Goal: Task Accomplishment & Management: Manage account settings

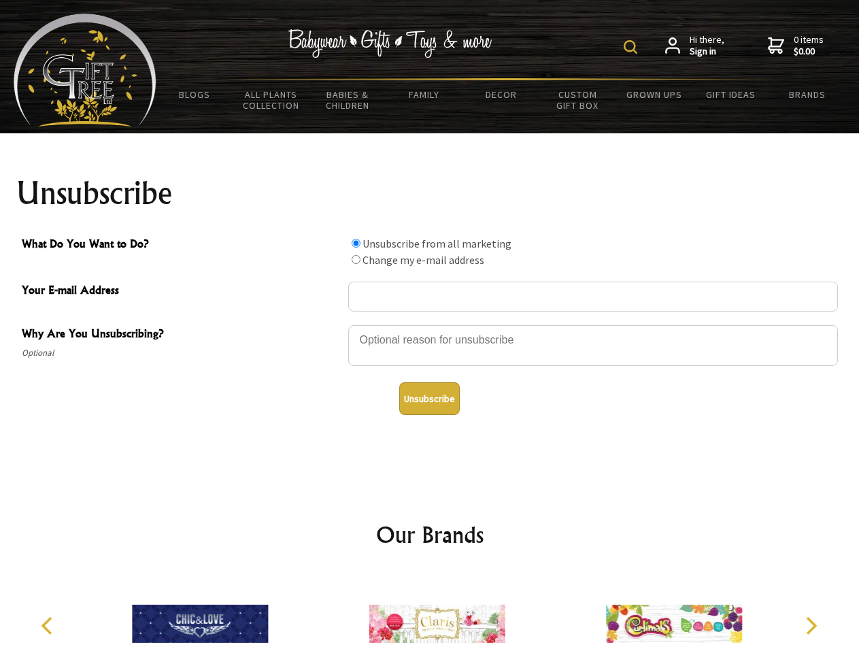
click at [633, 47] on img at bounding box center [631, 47] width 14 height 14
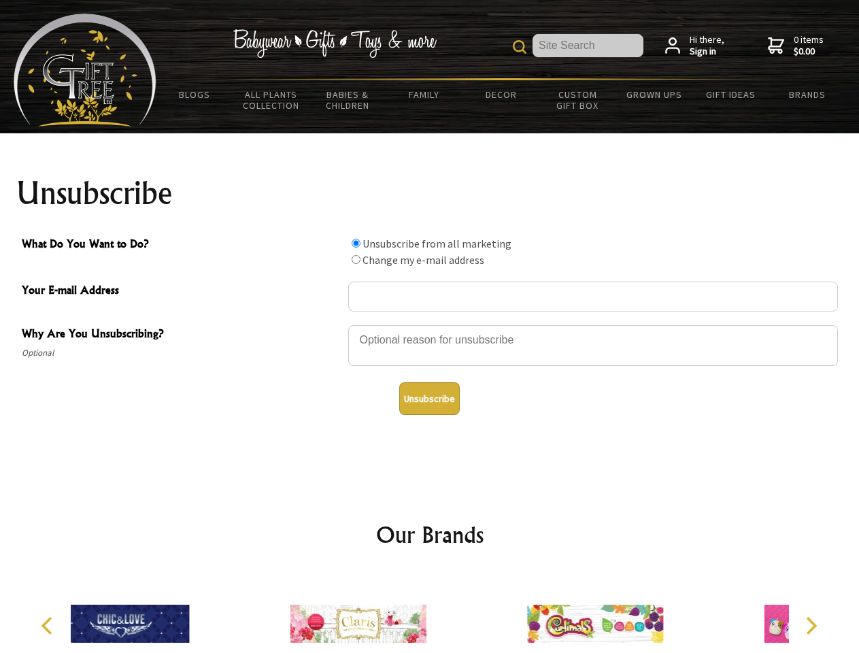
click at [430, 324] on div at bounding box center [593, 348] width 490 height 48
click at [356, 243] on input "What Do You Want to Do?" at bounding box center [356, 243] width 9 height 9
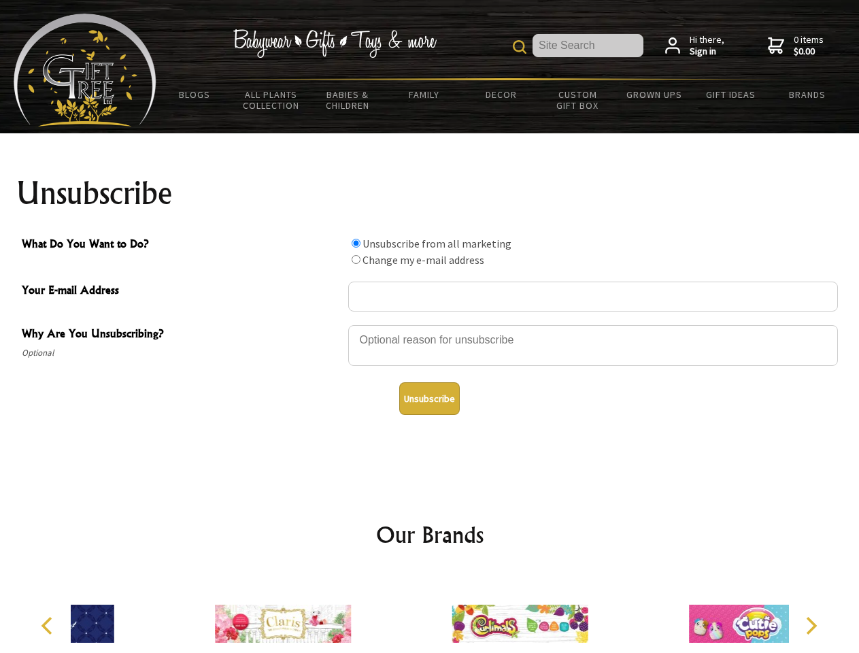
click at [356, 259] on input "What Do You Want to Do?" at bounding box center [356, 259] width 9 height 9
radio input "true"
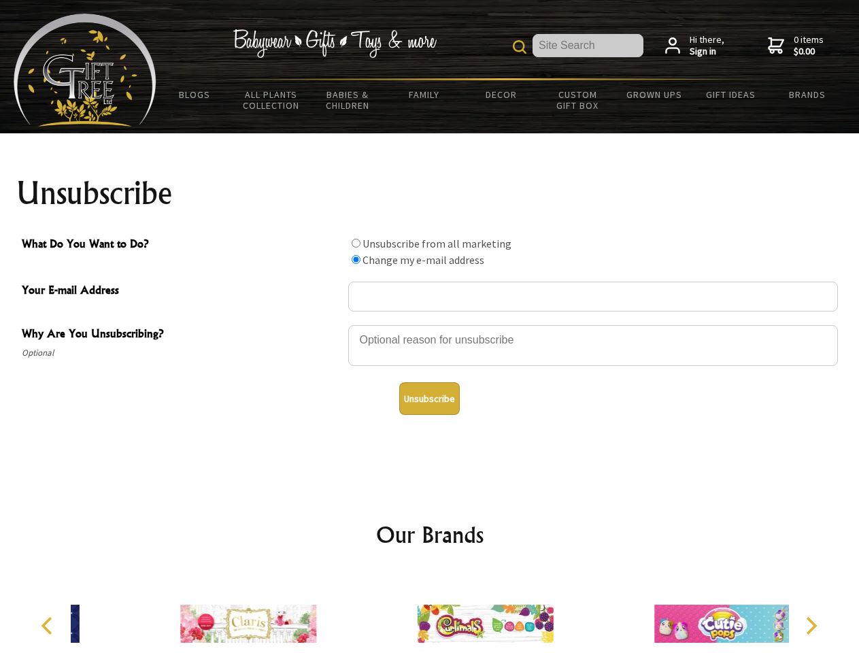
click at [429, 399] on button "Unsubscribe" at bounding box center [429, 398] width 61 height 33
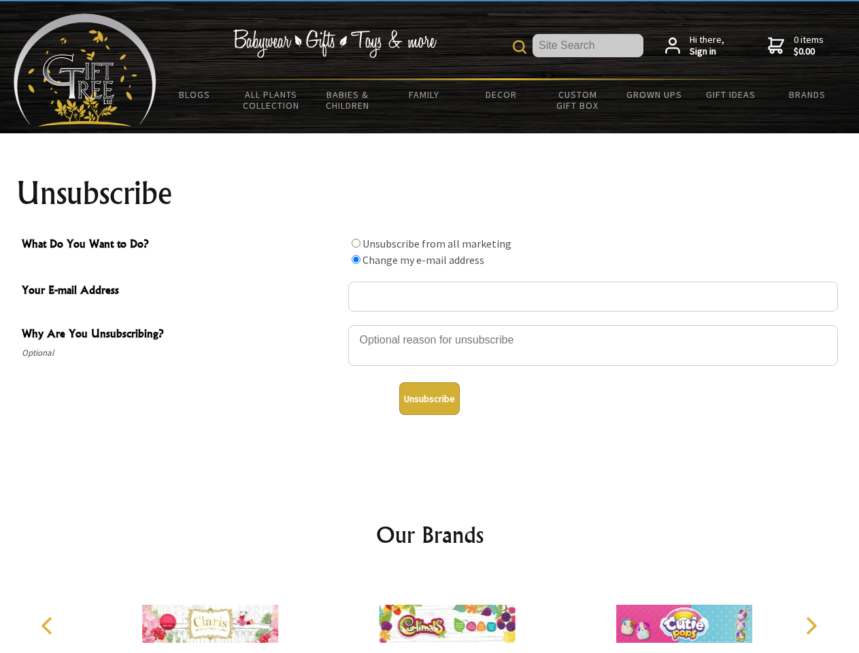
click at [49, 626] on icon "Previous" at bounding box center [48, 626] width 18 height 18
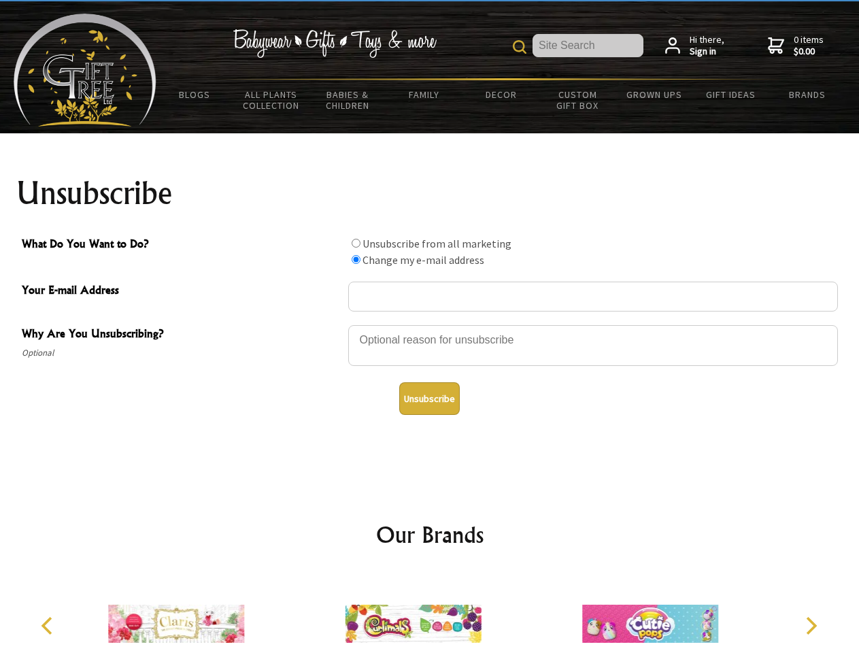
click at [811, 626] on icon "Next" at bounding box center [810, 626] width 18 height 18
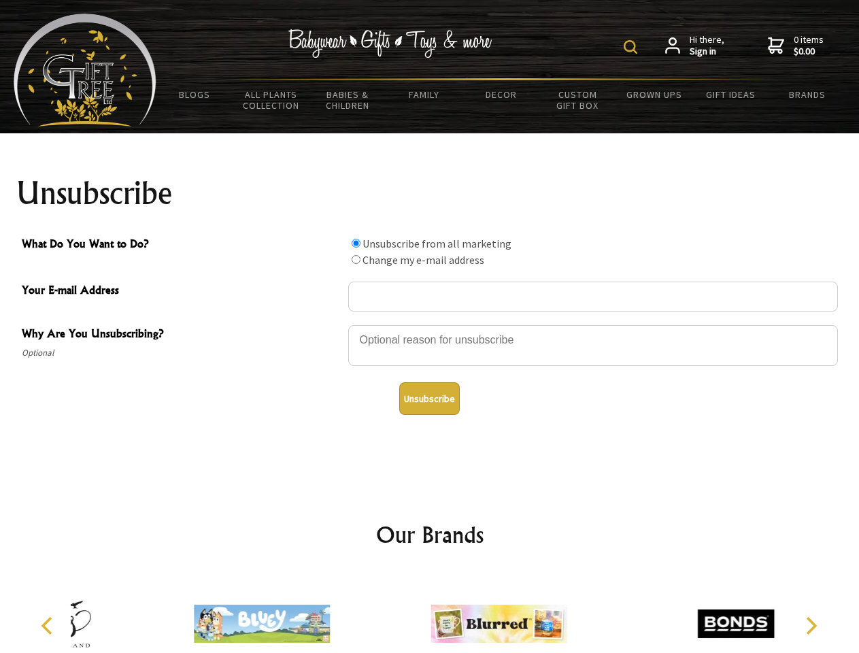
click at [633, 47] on img at bounding box center [631, 47] width 14 height 14
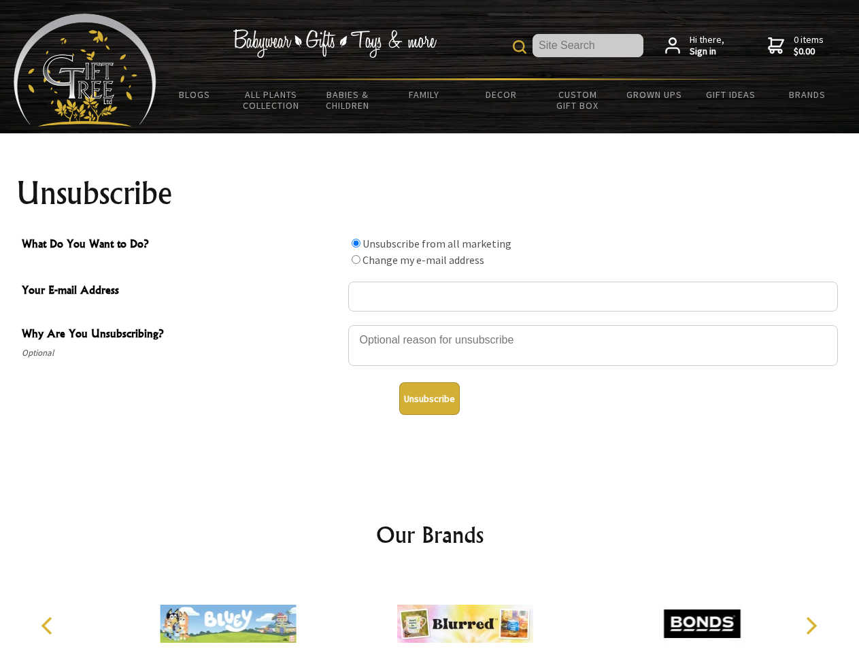
click at [430, 324] on div at bounding box center [593, 348] width 490 height 48
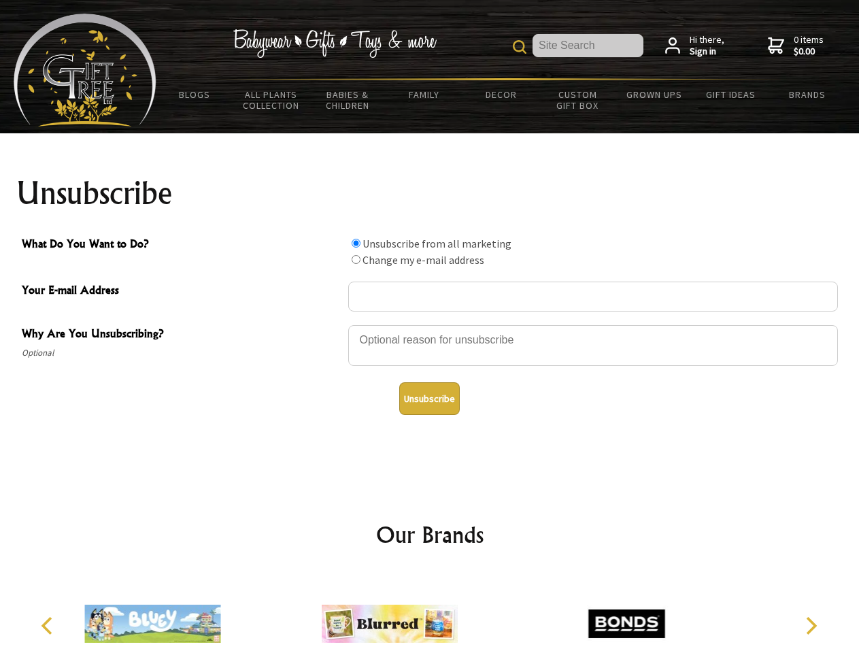
click at [356, 243] on input "What Do You Want to Do?" at bounding box center [356, 243] width 9 height 9
click at [356, 259] on input "What Do You Want to Do?" at bounding box center [356, 259] width 9 height 9
radio input "true"
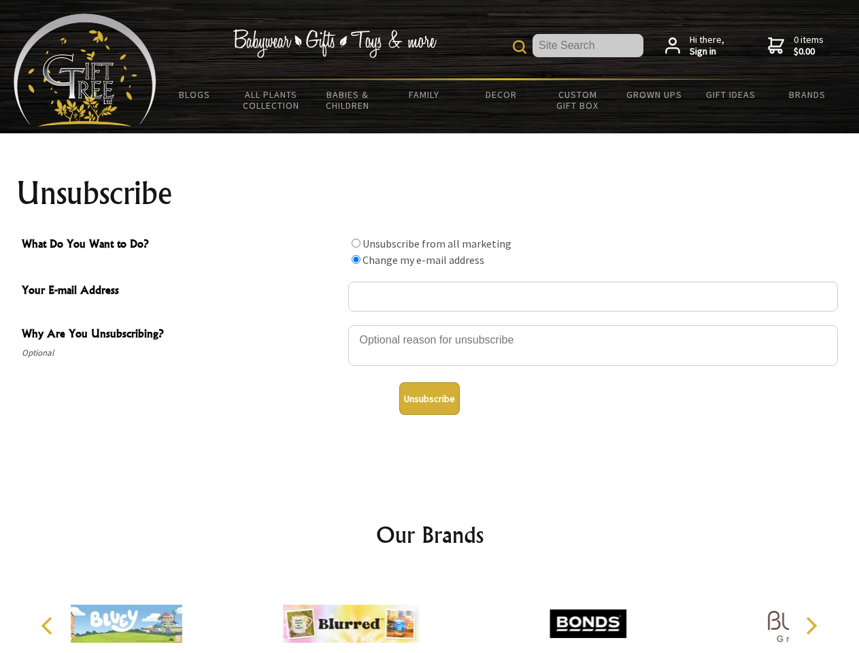
click at [429, 399] on button "Unsubscribe" at bounding box center [429, 398] width 61 height 33
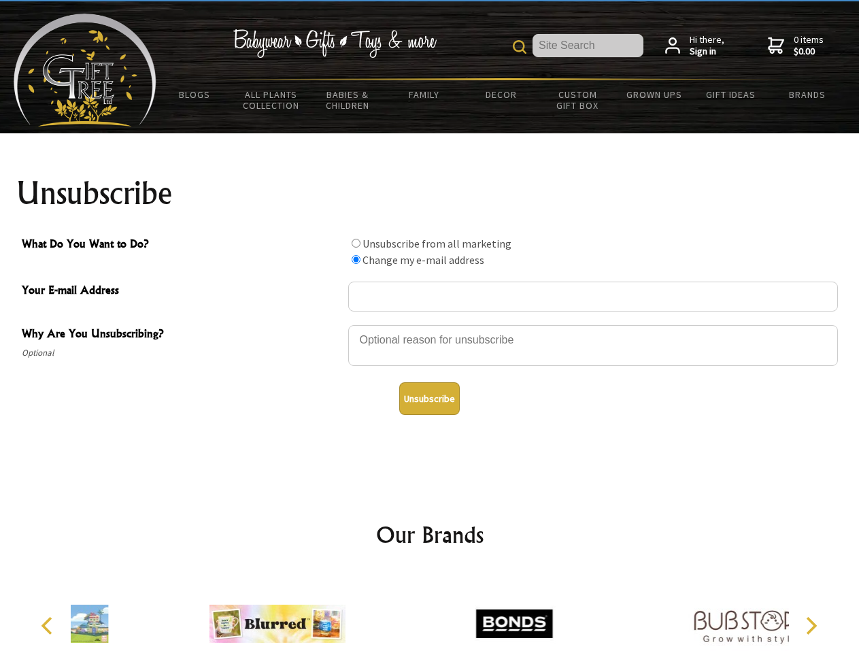
click at [430, 613] on div at bounding box center [514, 626] width 237 height 106
click at [49, 626] on icon "Previous" at bounding box center [48, 626] width 18 height 18
click at [811, 626] on icon "Next" at bounding box center [810, 626] width 18 height 18
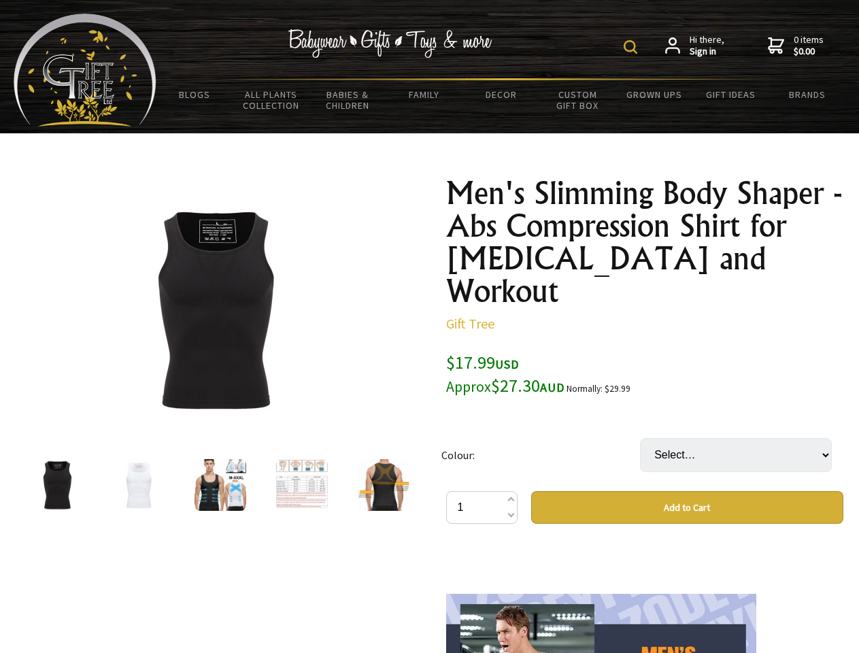
click at [633, 47] on img at bounding box center [631, 47] width 14 height 14
